Goal: Information Seeking & Learning: Check status

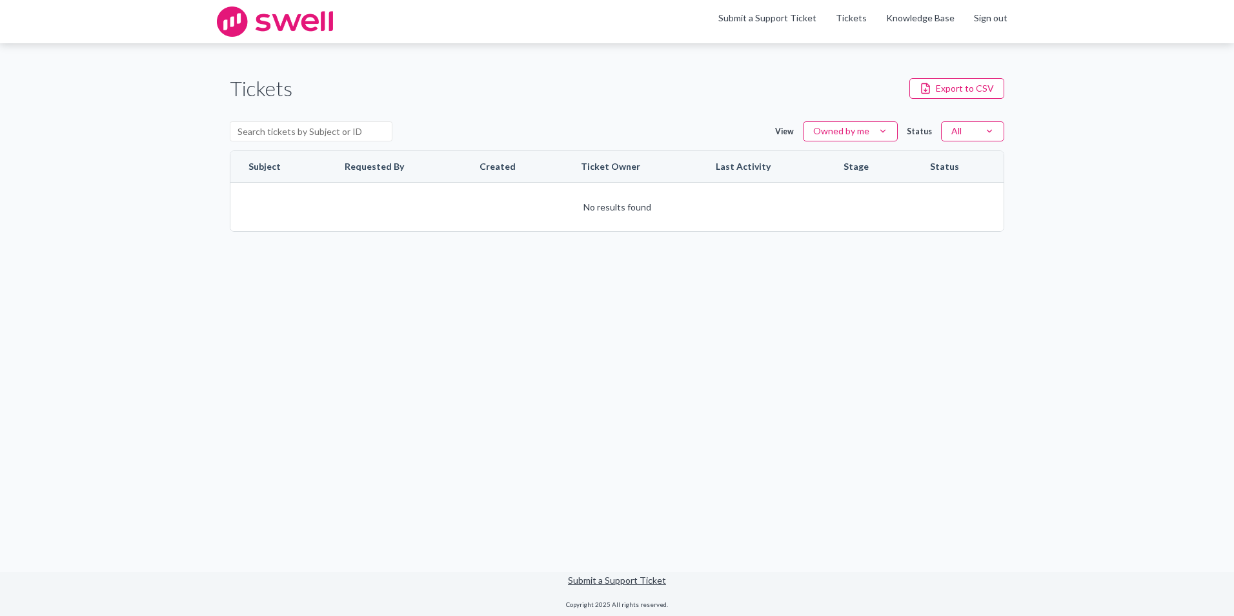
click at [873, 129] on html "Skip to content Skip to tickets Menu Submit a Support Ticket Tickets Knowledge …" at bounding box center [617, 308] width 1234 height 616
click at [859, 169] on div "Owned by organization" at bounding box center [847, 172] width 104 height 17
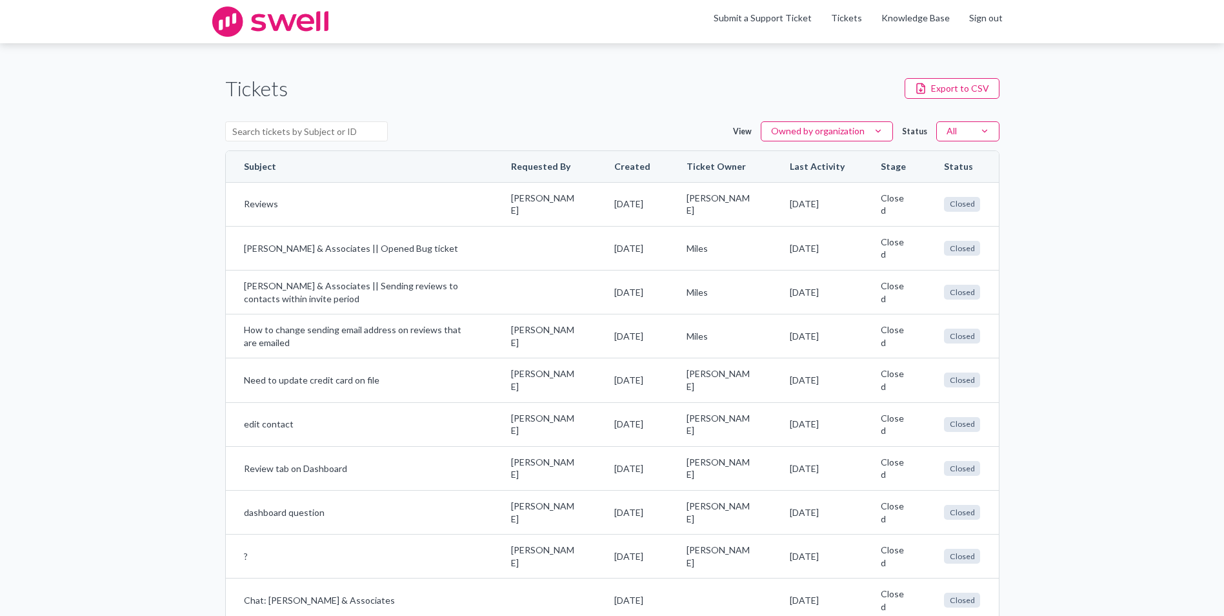
click at [973, 129] on html "Skip to content Skip to tickets Menu Submit a Support Ticket Tickets Knowledge …" at bounding box center [612, 308] width 1224 height 616
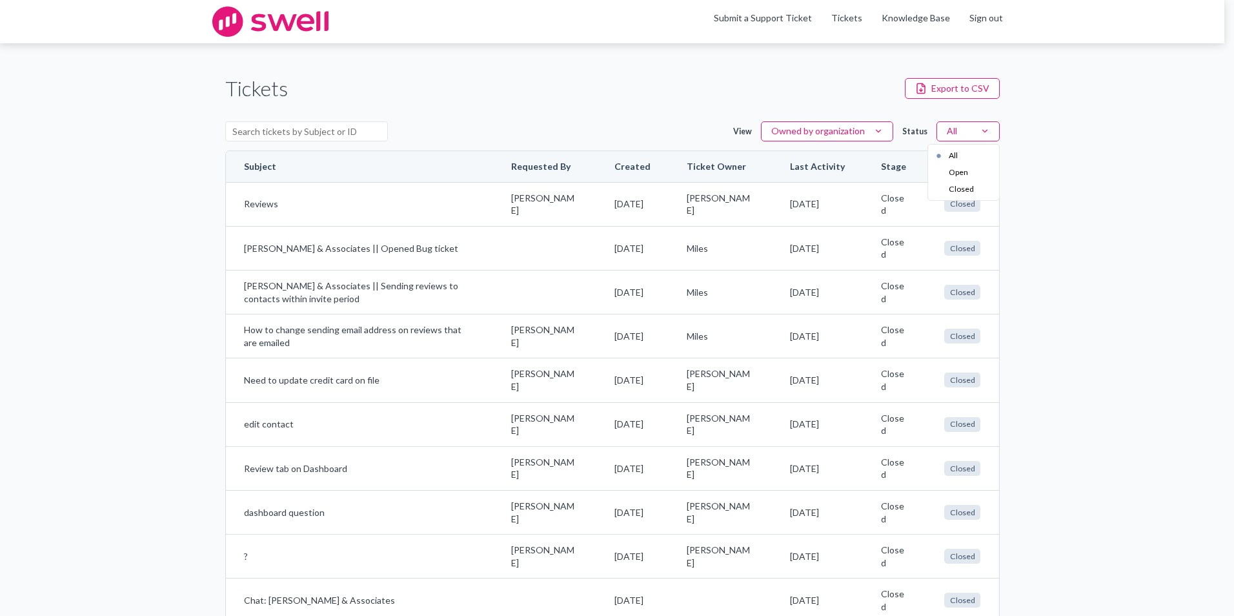
click at [1129, 165] on html "Skip to content Skip to tickets Menu Submit a Support Ticket Tickets Knowledge …" at bounding box center [617, 308] width 1234 height 616
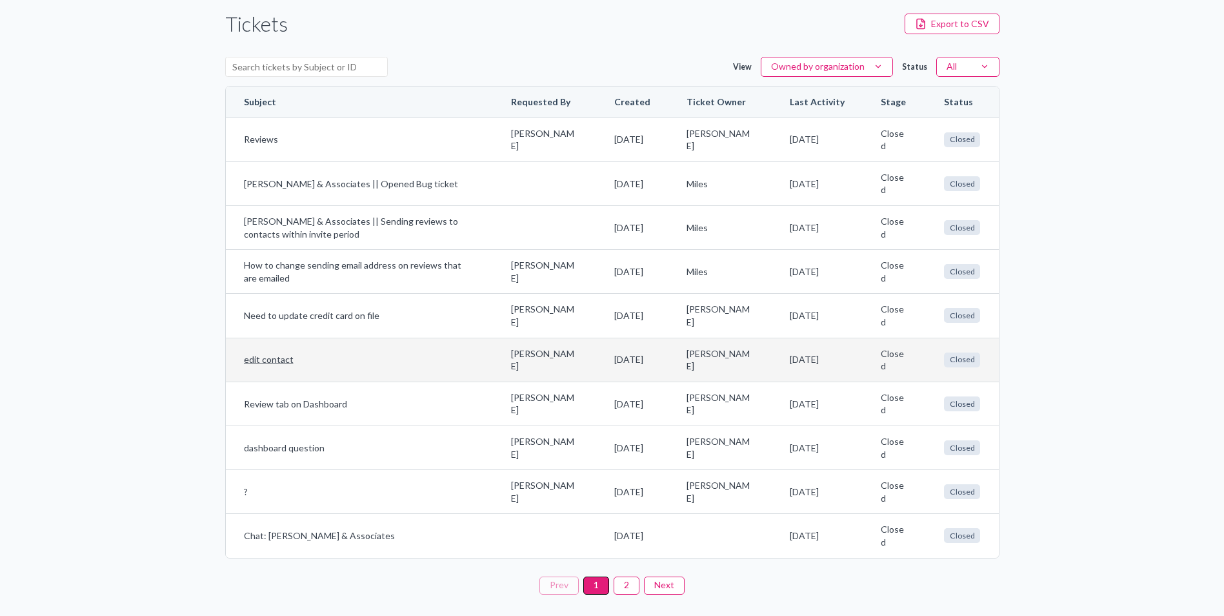
scroll to position [126, 0]
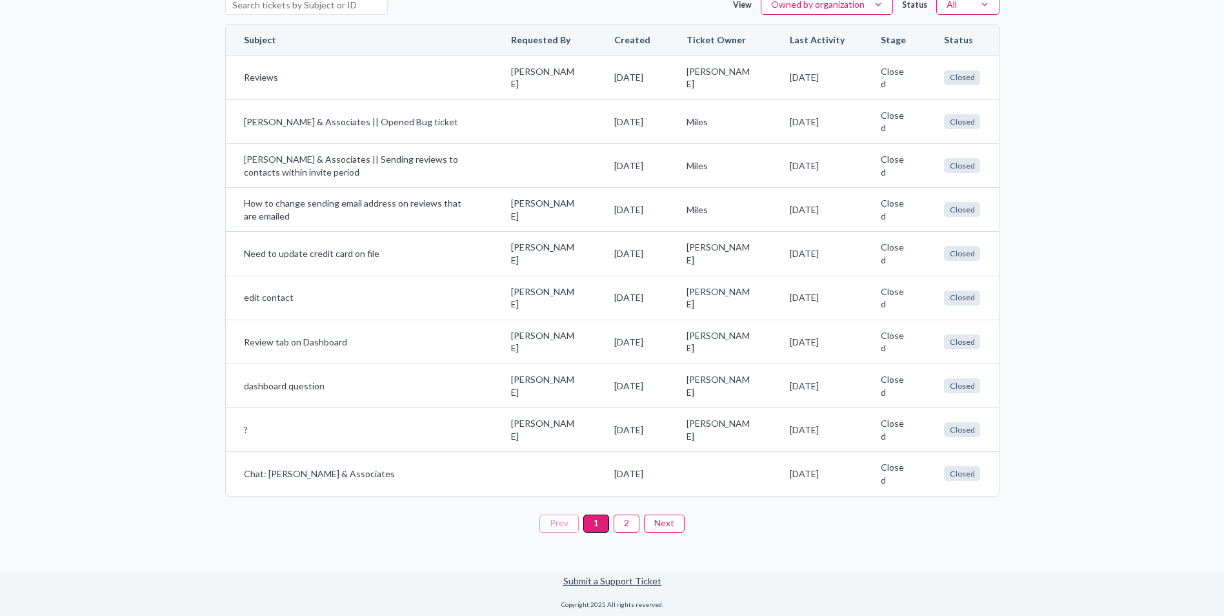
click at [627, 518] on button "2" at bounding box center [627, 523] width 26 height 18
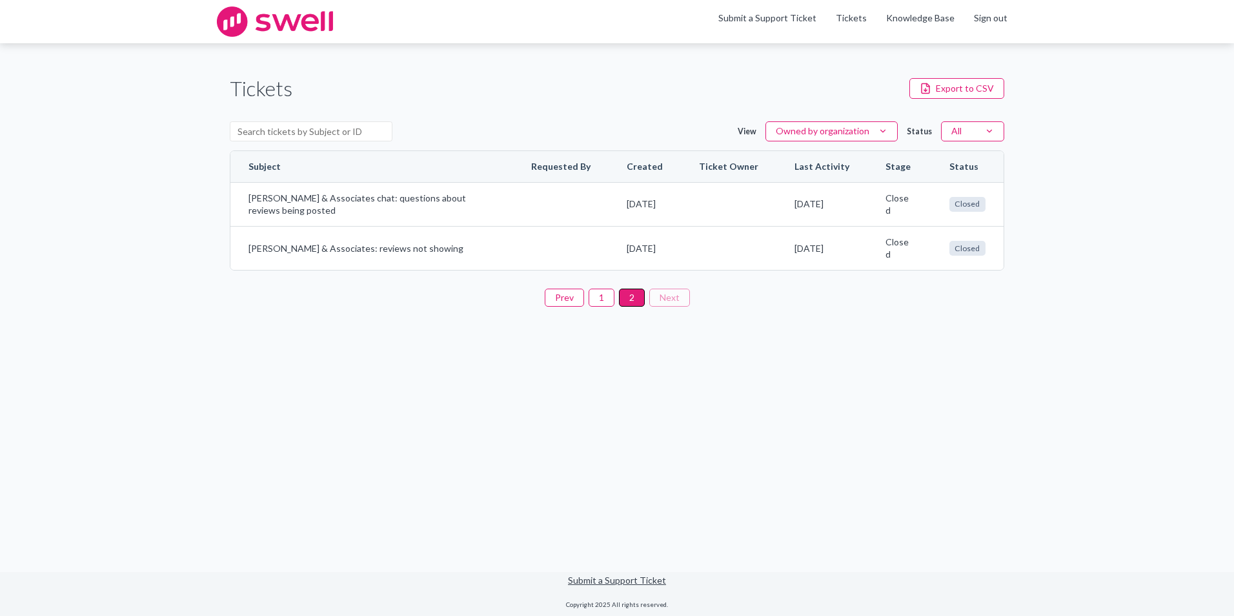
click at [601, 298] on button "1" at bounding box center [602, 297] width 26 height 18
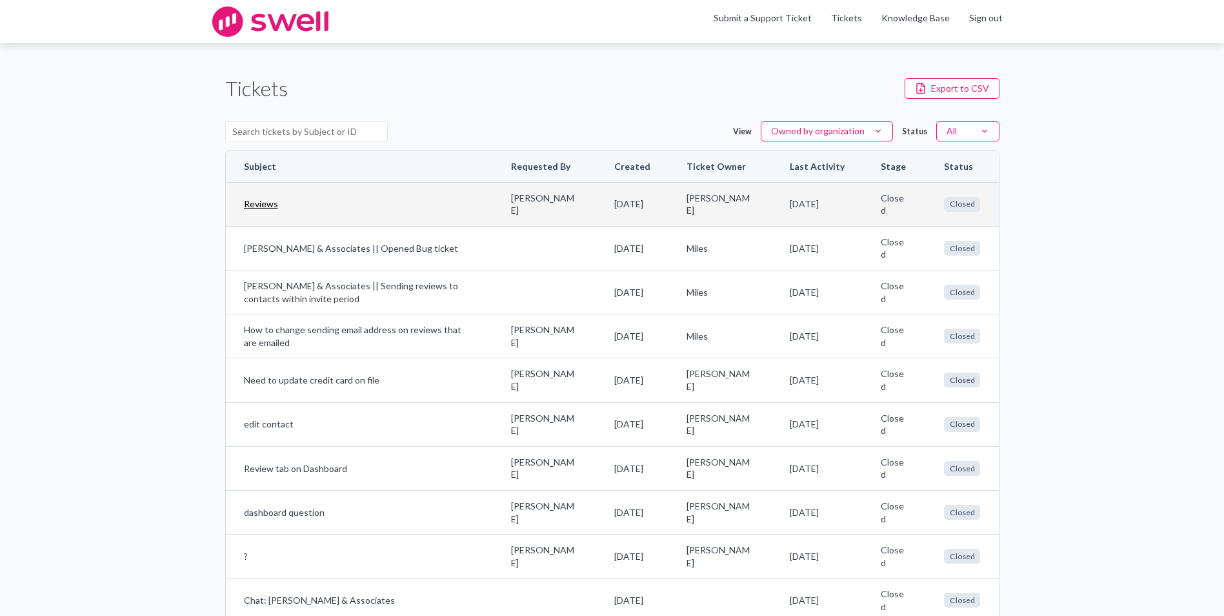
click at [321, 205] on link "Reviews" at bounding box center [360, 203] width 232 height 13
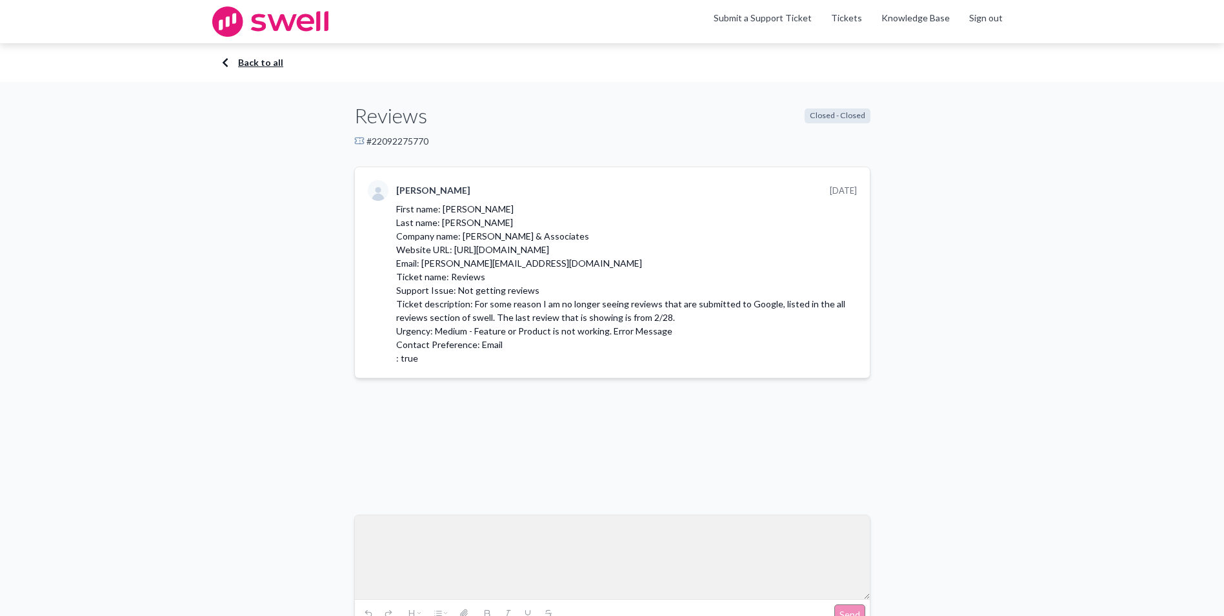
click at [270, 62] on link "Back to all" at bounding box center [612, 62] width 774 height 13
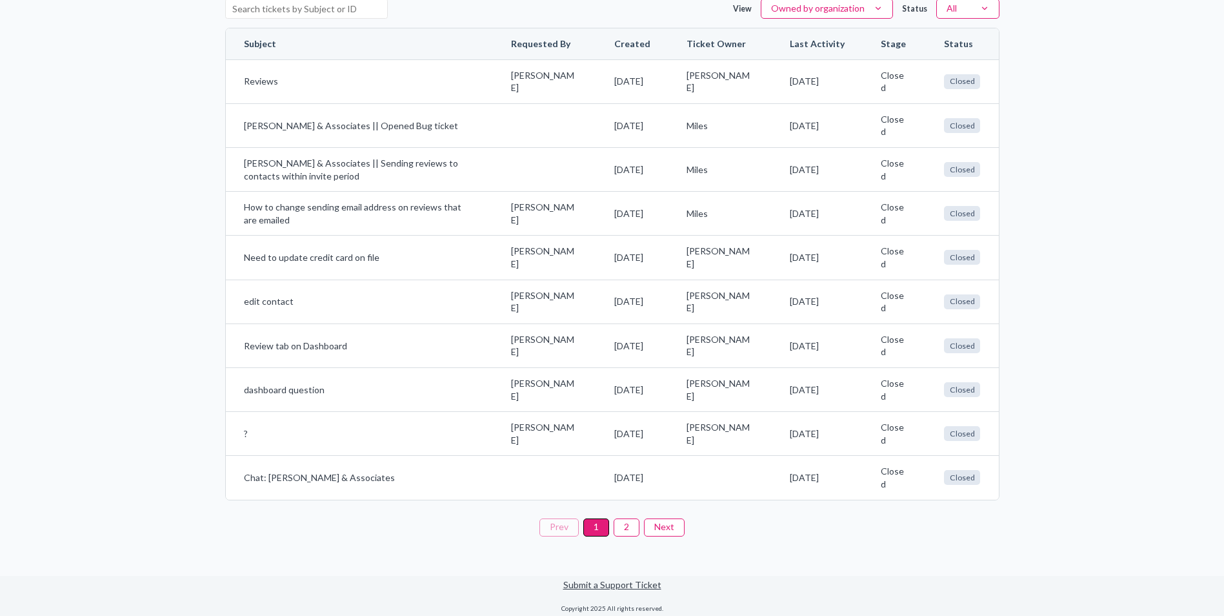
scroll to position [126, 0]
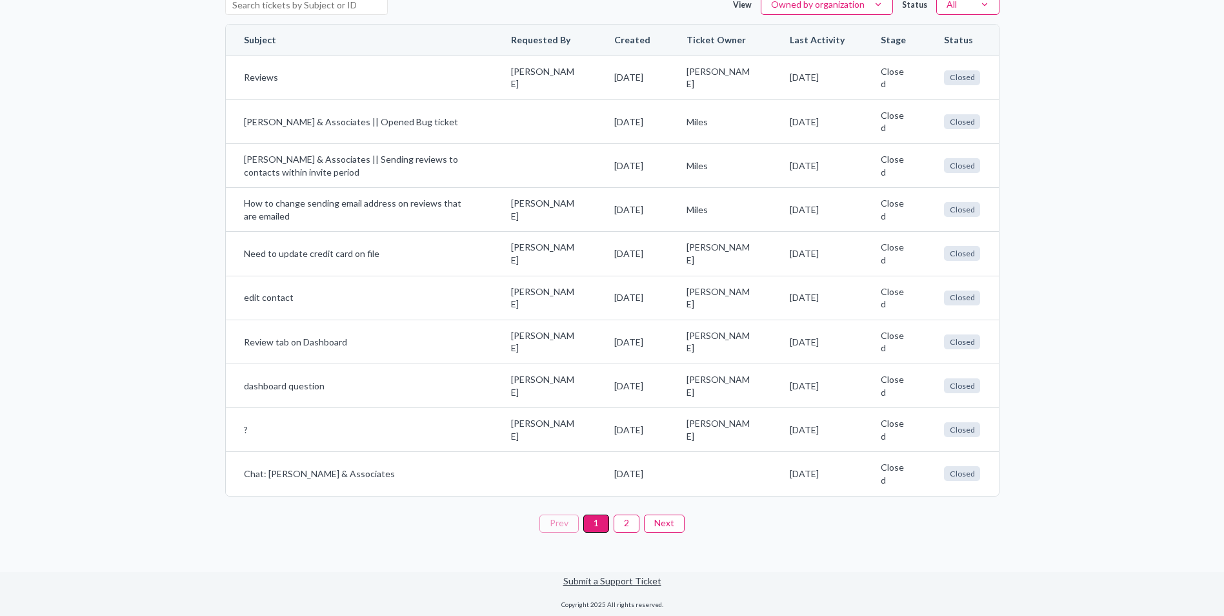
click at [1075, 52] on div "Tickets Export to CSV View Owned by organization Status All Subject Requested B…" at bounding box center [612, 244] width 1224 height 655
